Goal: Task Accomplishment & Management: Manage account settings

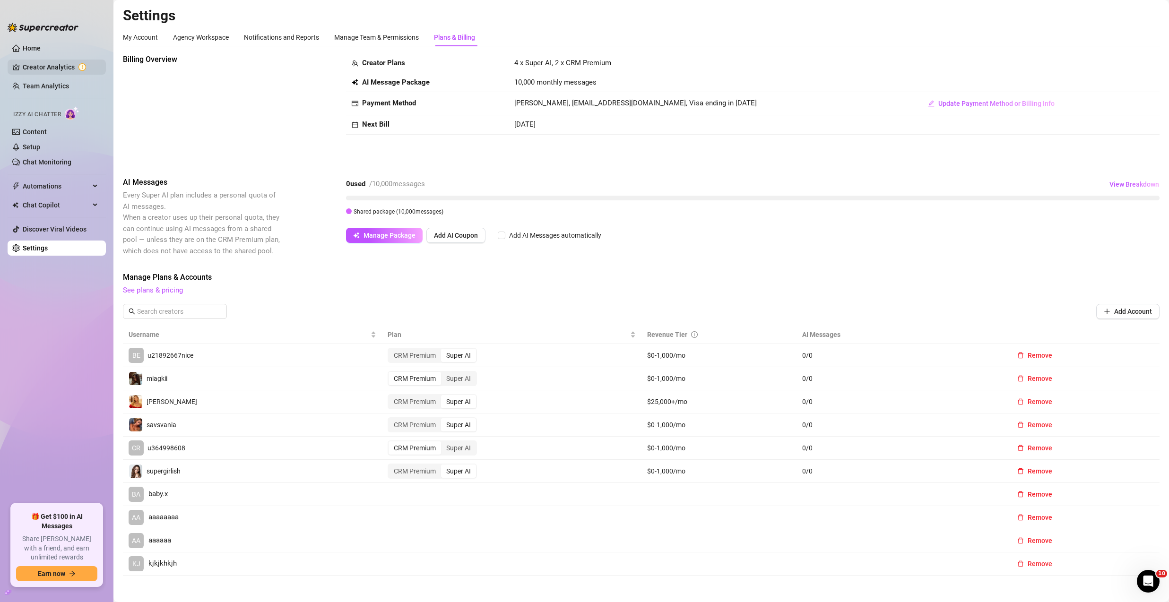
click at [44, 69] on link "Creator Analytics" at bounding box center [61, 67] width 76 height 15
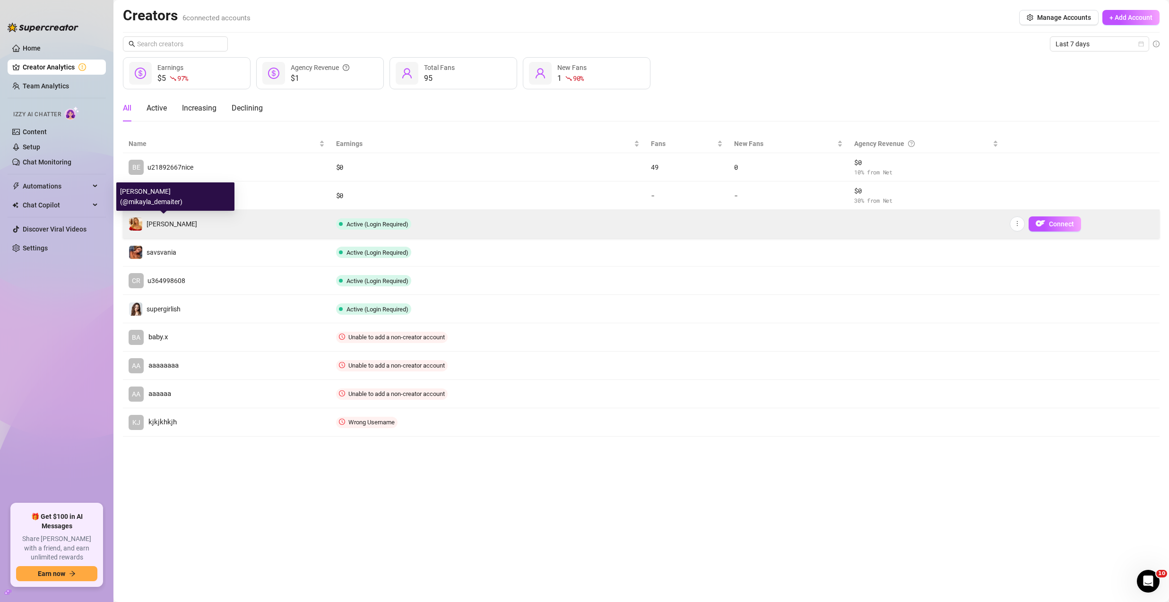
click at [184, 228] on div "[PERSON_NAME]" at bounding box center [172, 224] width 51 height 10
click at [1055, 223] on span "Connect" at bounding box center [1061, 224] width 25 height 8
click at [1047, 223] on button "Connect" at bounding box center [1055, 224] width 52 height 15
click at [179, 222] on span "[PERSON_NAME]" at bounding box center [172, 224] width 51 height 8
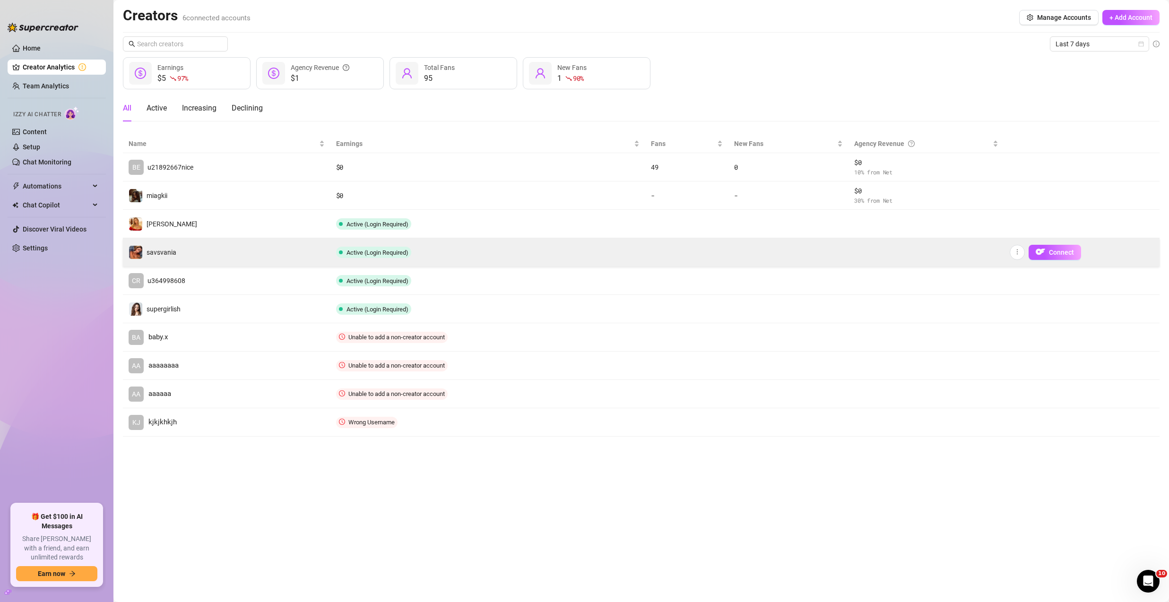
click at [197, 258] on td "savsvania" at bounding box center [227, 252] width 208 height 28
click at [192, 256] on td "savsvania" at bounding box center [227, 252] width 208 height 28
click at [1062, 254] on span "Connect" at bounding box center [1061, 253] width 25 height 8
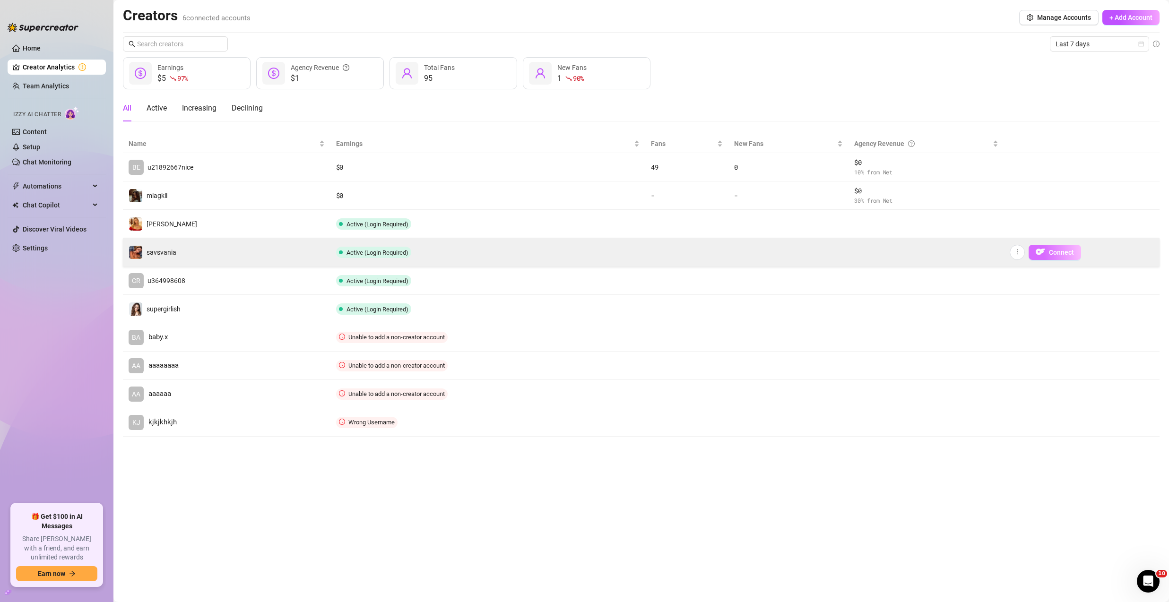
click at [1062, 254] on span "Connect" at bounding box center [1061, 253] width 25 height 8
click at [1018, 253] on icon "more" at bounding box center [1017, 252] width 7 height 7
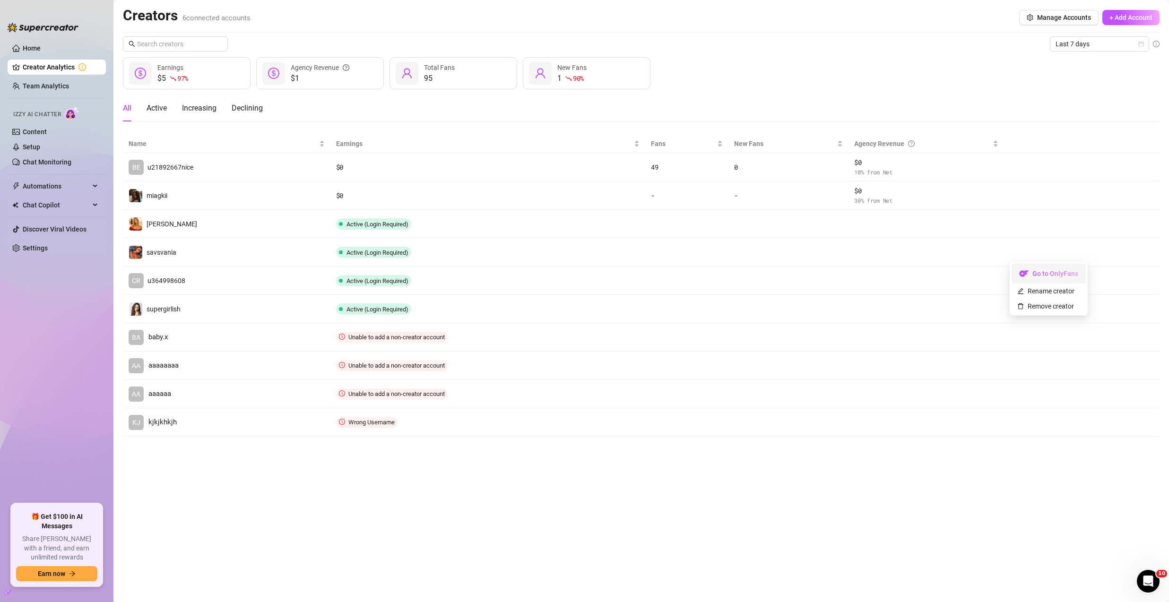
click at [1025, 276] on link "Go to OnlyFans" at bounding box center [1049, 276] width 74 height 8
drag, startPoint x: 42, startPoint y: 253, endPoint x: 49, endPoint y: 251, distance: 7.0
click at [42, 252] on link "Settings" at bounding box center [35, 248] width 25 height 8
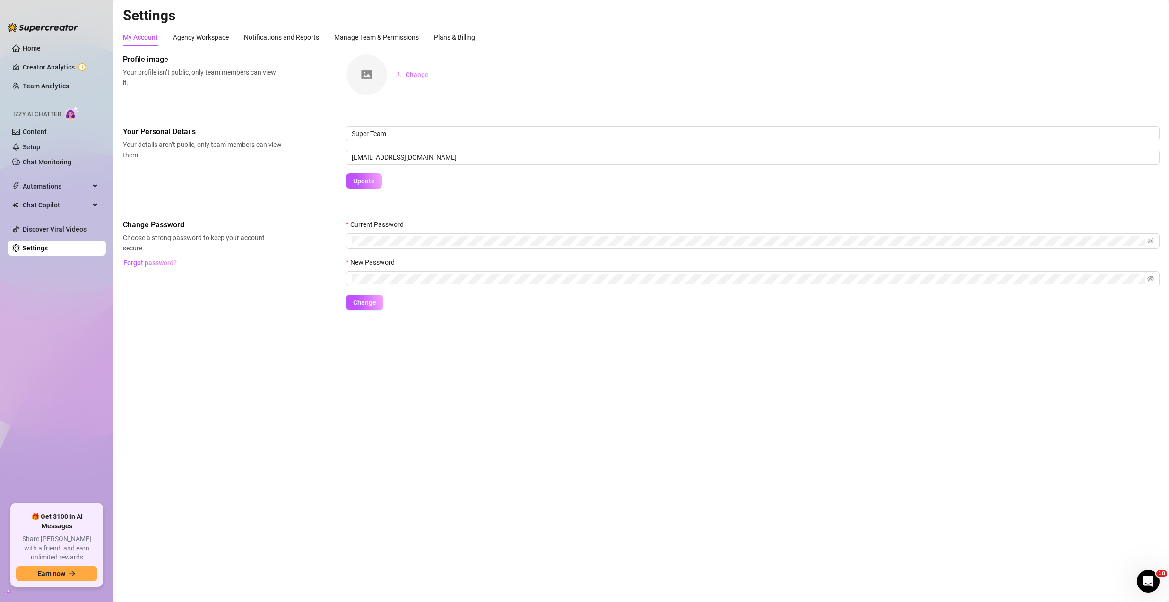
click at [441, 47] on div "My Account Agency Workspace Notifications and Reports Manage Team & Permissions…" at bounding box center [641, 169] width 1037 height 282
click at [450, 40] on div "Plans & Billing" at bounding box center [454, 37] width 41 height 10
